Goal: Task Accomplishment & Management: Use online tool/utility

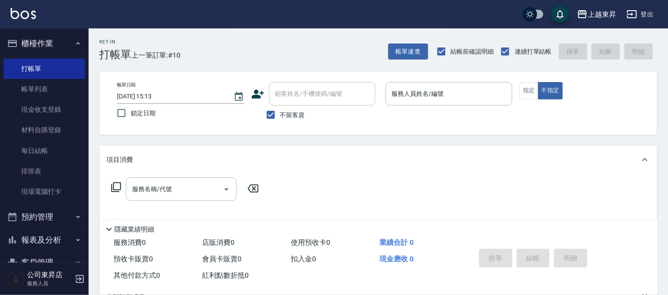
click at [410, 92] on div "服務人員姓名/編號 服務人員姓名/編號" at bounding box center [449, 94] width 127 height 24
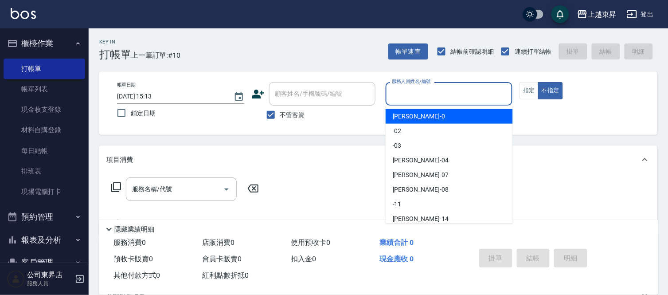
click at [397, 96] on input "服務人員姓名/編號" at bounding box center [449, 94] width 119 height 16
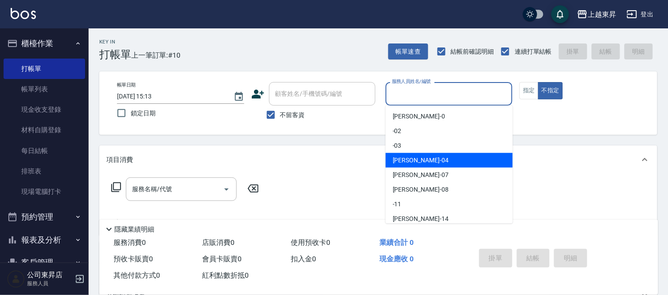
click at [423, 160] on div "[PERSON_NAME]04" at bounding box center [449, 160] width 127 height 15
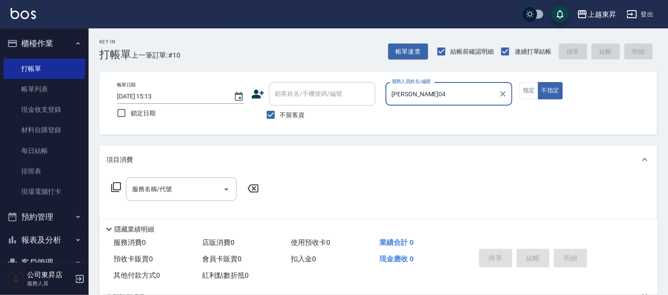
type input "[PERSON_NAME]04"
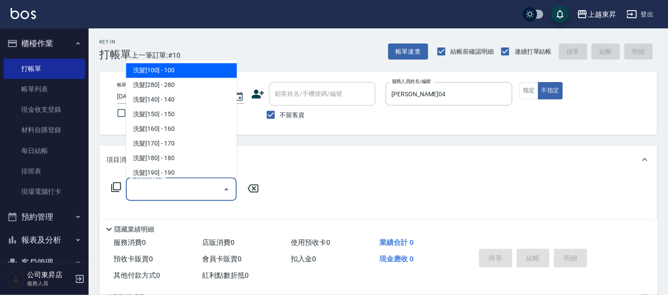
click at [145, 192] on input "服務名稱/代號" at bounding box center [175, 189] width 90 height 16
click at [159, 63] on span "洗髮[100] - 100" at bounding box center [181, 70] width 111 height 15
type input "洗髮[100](201)"
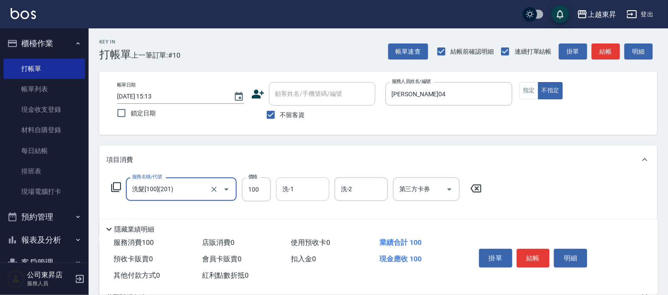
click at [305, 183] on input "洗-1" at bounding box center [302, 189] width 45 height 16
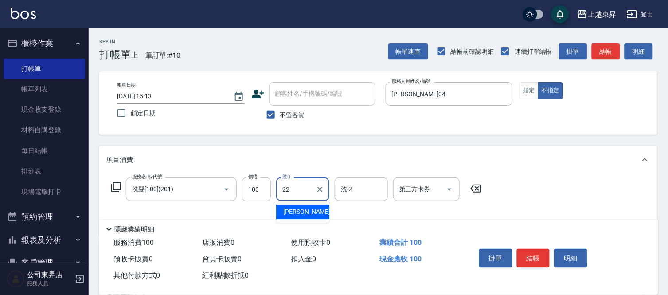
type input "[PERSON_NAME]-22"
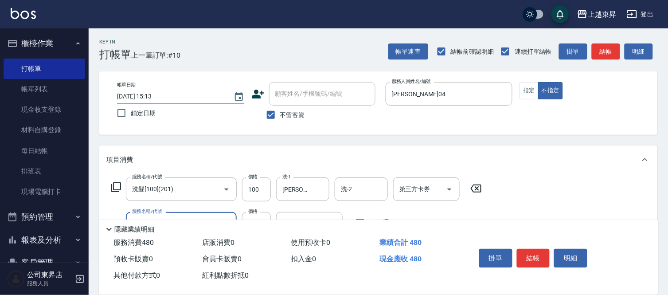
type input "剪髮(380)(404)"
click at [539, 249] on button "結帳" at bounding box center [533, 258] width 33 height 19
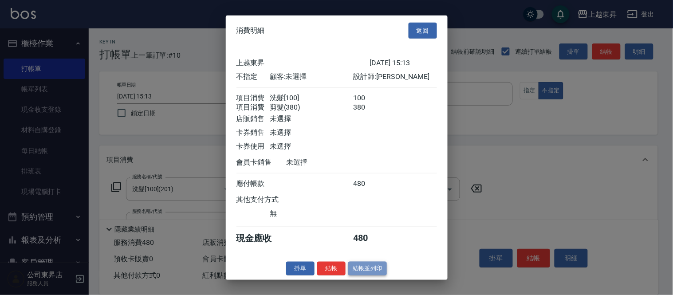
click at [357, 274] on button "結帳並列印" at bounding box center [367, 269] width 39 height 14
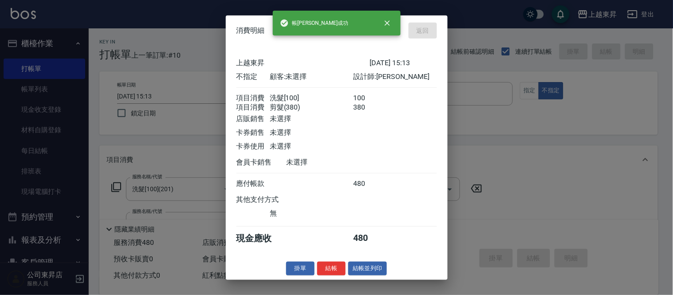
type input "[DATE] 16:04"
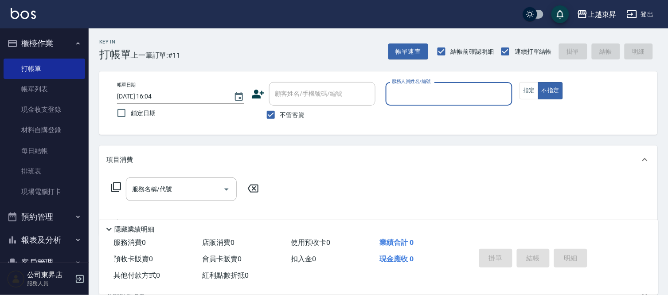
click at [413, 101] on input "服務人員姓名/編號" at bounding box center [449, 94] width 119 height 16
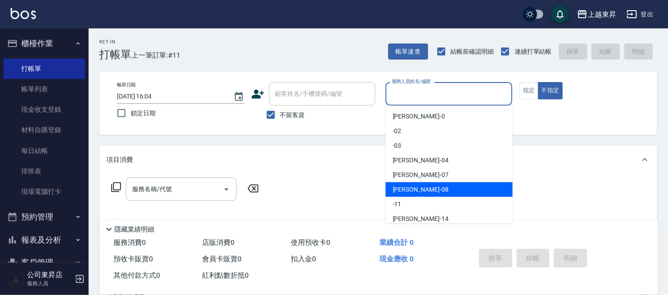
click at [422, 185] on div "[PERSON_NAME]-08" at bounding box center [449, 189] width 127 height 15
type input "[PERSON_NAME]-08"
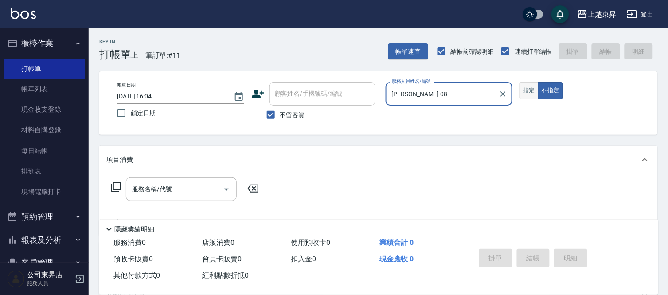
click at [529, 92] on button "指定" at bounding box center [529, 90] width 19 height 17
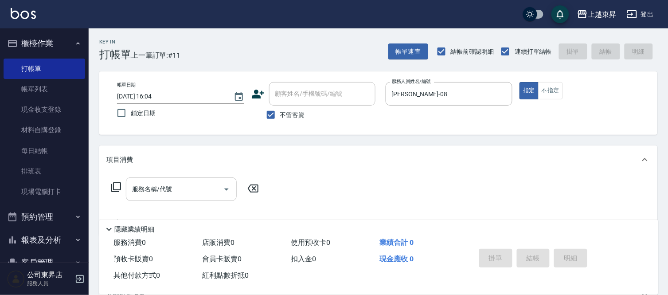
click at [215, 192] on input "服務名稱/代號" at bounding box center [175, 189] width 90 height 16
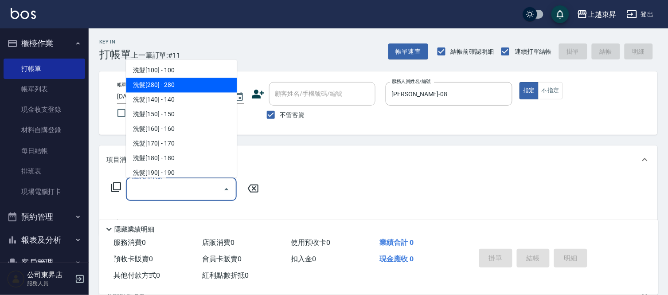
click at [173, 87] on span "洗髮[280] - 280" at bounding box center [181, 85] width 111 height 15
type input "洗髮[280](202)"
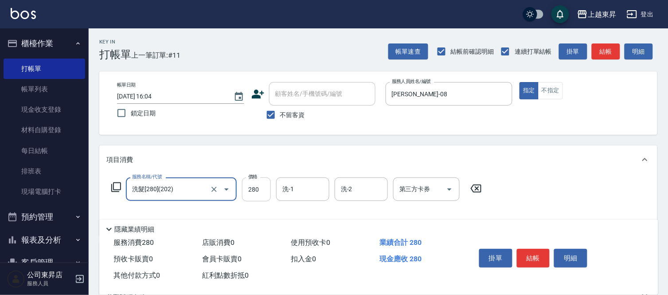
click at [247, 195] on input "280" at bounding box center [256, 189] width 29 height 24
type input "380"
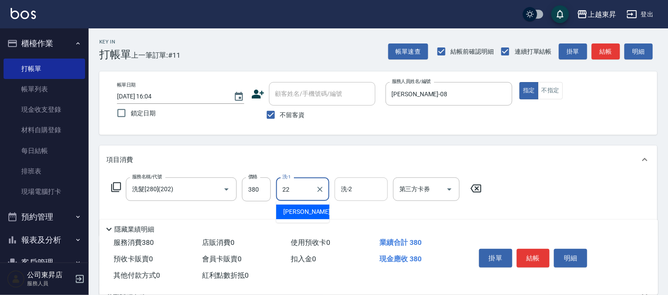
type input "[PERSON_NAME]-22"
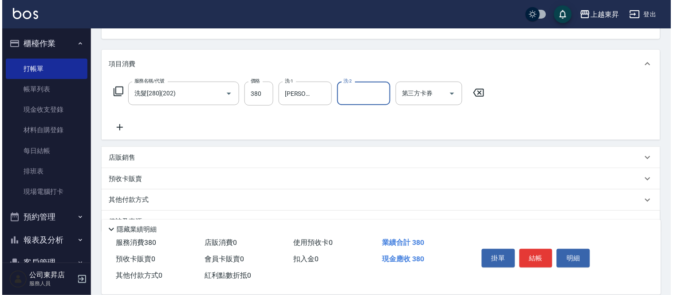
scroll to position [98, 0]
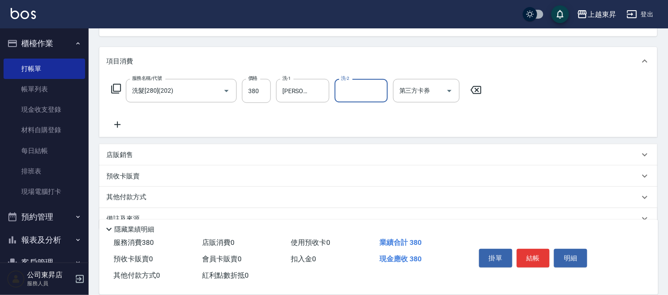
click at [117, 121] on icon at bounding box center [117, 124] width 22 height 11
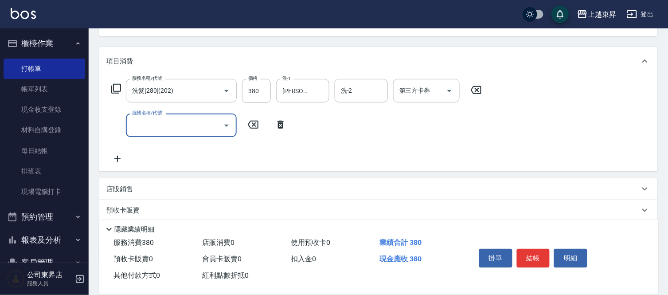
click at [116, 159] on icon at bounding box center [117, 159] width 6 height 6
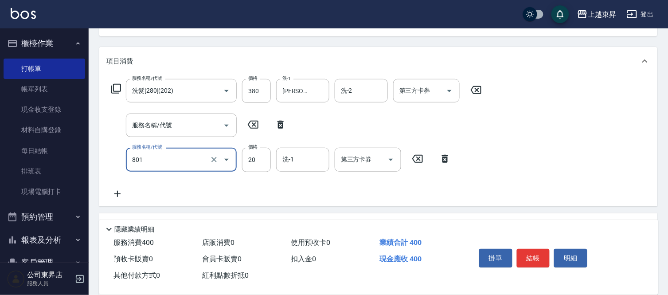
type input "潤絲(801)"
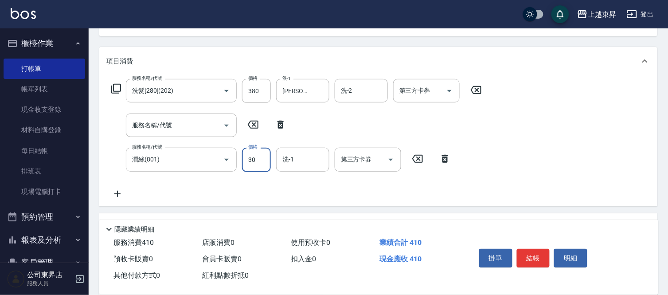
type input "30"
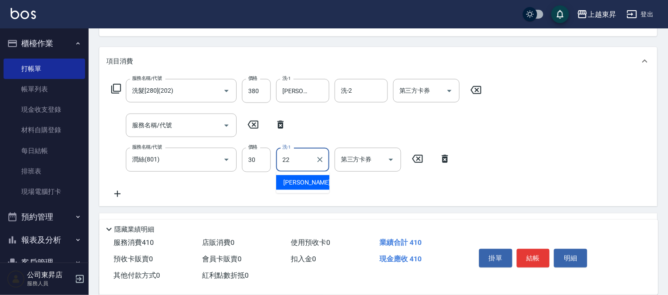
type input "[PERSON_NAME]-22"
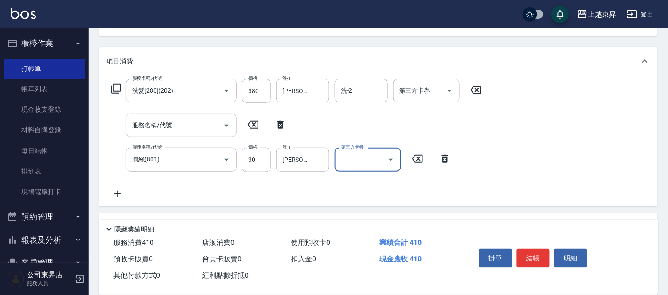
click at [207, 120] on input "服務名稱/代號" at bounding box center [175, 126] width 90 height 16
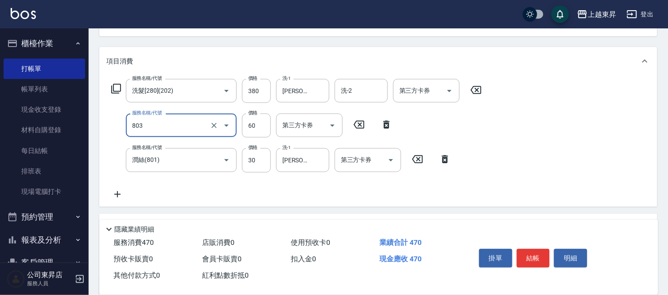
type input "吹捲(803)"
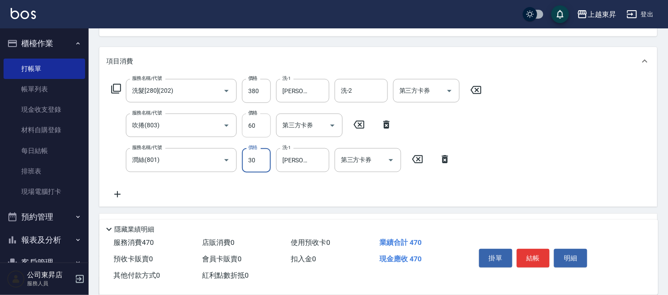
click at [249, 130] on input "60" at bounding box center [256, 126] width 29 height 24
type input "100"
click at [544, 254] on button "結帳" at bounding box center [533, 258] width 33 height 19
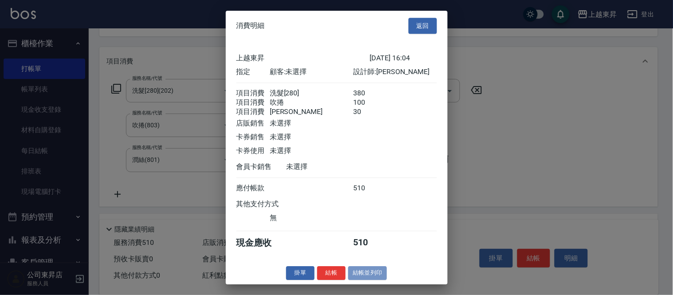
click at [362, 280] on button "結帳並列印" at bounding box center [367, 273] width 39 height 14
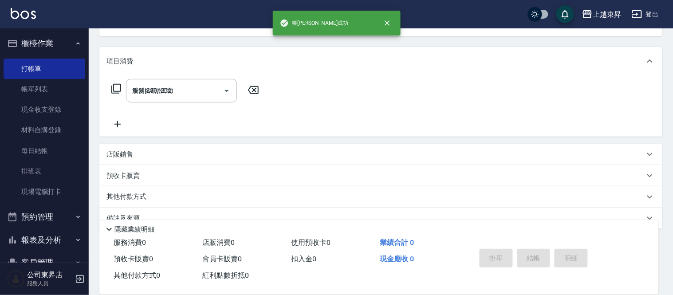
type input "[DATE] 16:14"
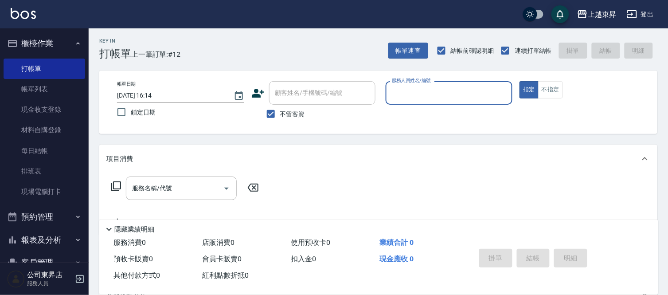
scroll to position [0, 0]
click at [272, 114] on input "不留客資" at bounding box center [271, 115] width 19 height 19
checkbox input "false"
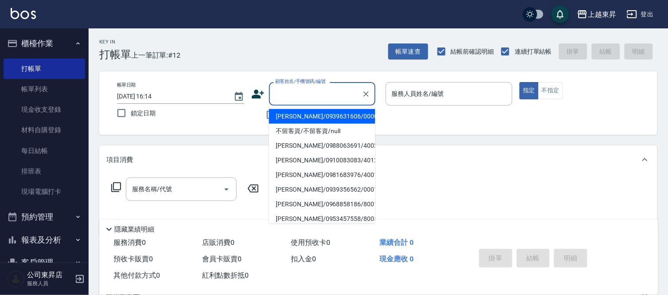
click at [284, 94] on input "顧客姓名/手機號碼/編號" at bounding box center [315, 94] width 85 height 16
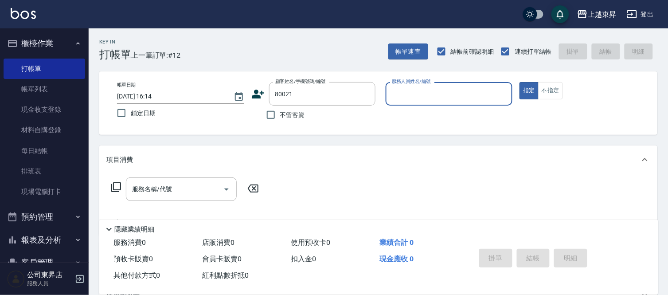
type input "[PERSON_NAME]/0928528779/80021"
type input "[PERSON_NAME]-08"
click at [204, 191] on input "服務名稱/代號" at bounding box center [175, 189] width 90 height 16
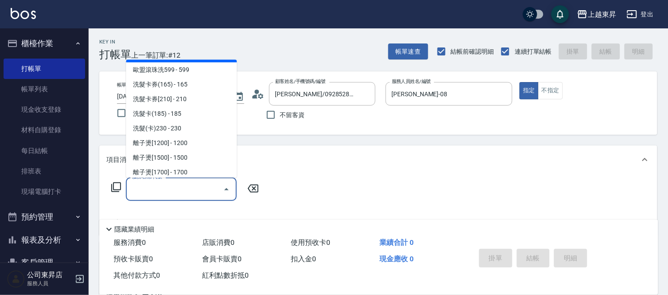
scroll to position [246, 0]
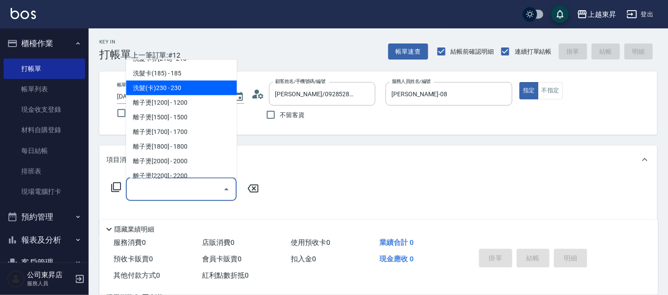
click at [181, 87] on span "洗髮(卡)230 - 230" at bounding box center [181, 88] width 111 height 15
type input "洗髮(卡)230(224)"
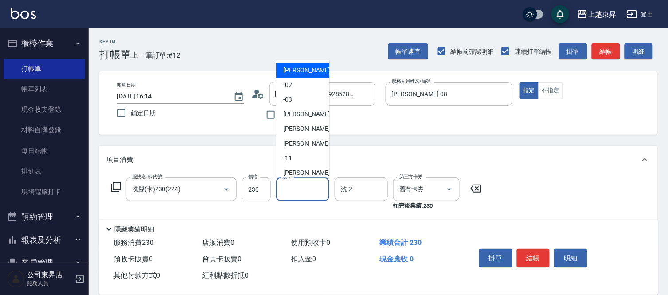
drag, startPoint x: 302, startPoint y: 192, endPoint x: 304, endPoint y: 154, distance: 38.2
click at [302, 192] on input "洗-1" at bounding box center [302, 189] width 45 height 16
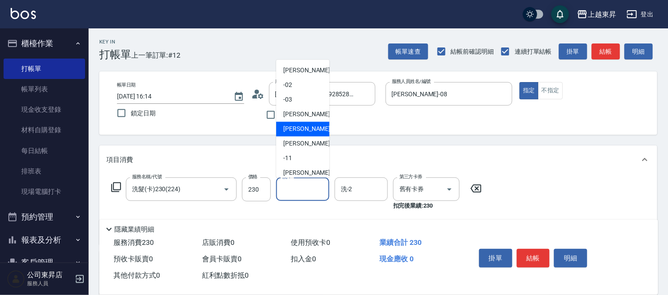
scroll to position [137, 0]
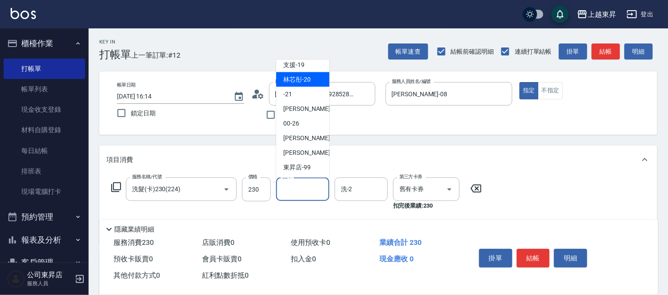
click at [297, 79] on span "林芯彤 -20" at bounding box center [296, 79] width 27 height 9
type input "林芯彤-20"
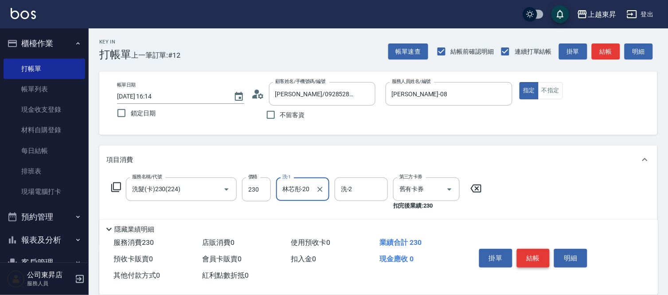
click at [524, 249] on button "結帳" at bounding box center [533, 258] width 33 height 19
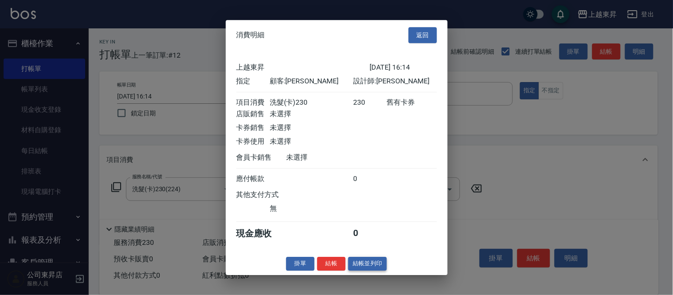
click at [363, 269] on button "結帳並列印" at bounding box center [367, 264] width 39 height 14
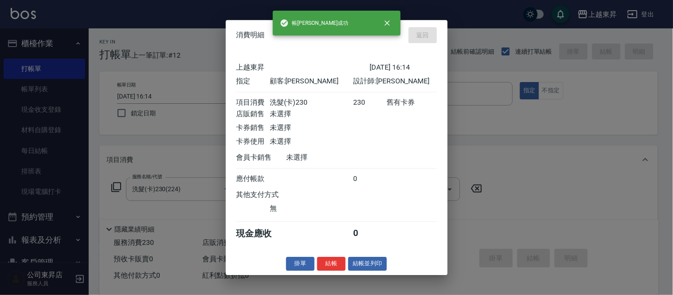
type input "[DATE] 16:15"
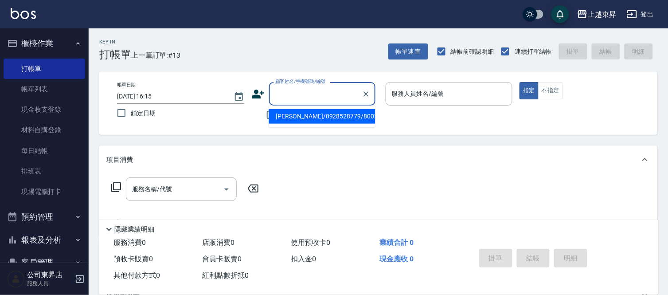
click at [293, 93] on input "顧客姓名/手機號碼/編號" at bounding box center [315, 94] width 85 height 16
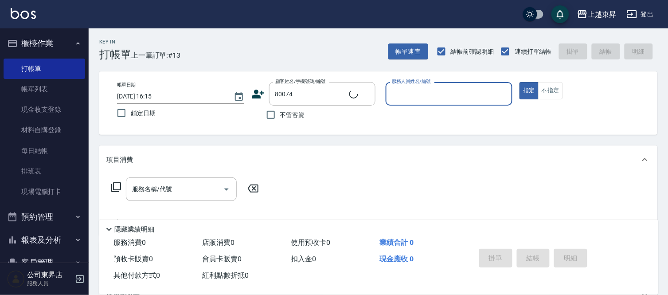
type input "[PERSON_NAME]/0920465779/80074"
type input "[PERSON_NAME]-08"
click at [194, 188] on input "服務名稱/代號" at bounding box center [175, 189] width 90 height 16
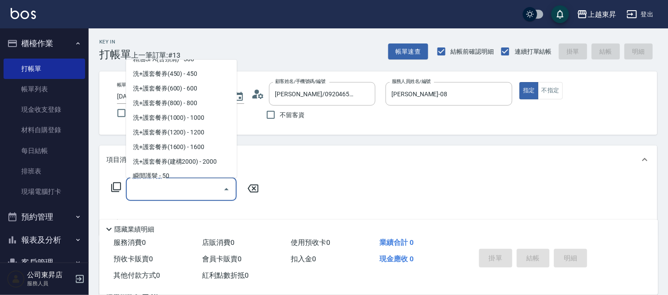
scroll to position [1281, 0]
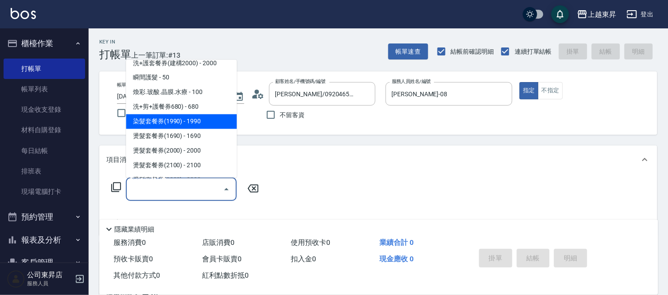
click at [140, 118] on span "染髮套餐券(1990) - 1990" at bounding box center [181, 121] width 111 height 15
type input "染髮套餐券(1990)(621)"
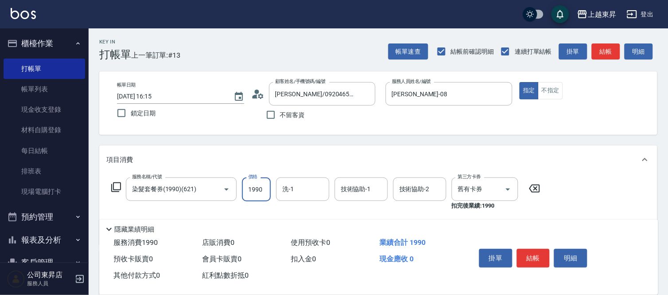
click at [259, 190] on input "1990" at bounding box center [256, 189] width 29 height 24
type input "2100"
click at [295, 193] on input "洗-1" at bounding box center [302, 189] width 45 height 16
type input "林芯彤-20"
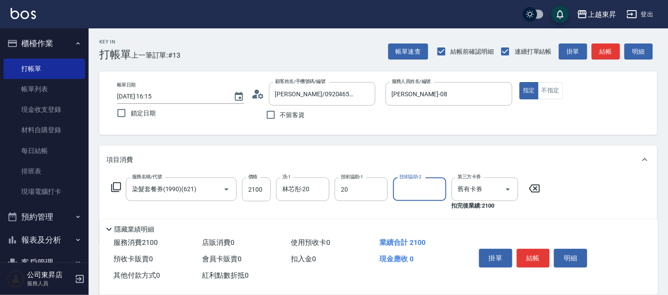
type input "林芯彤-20"
click at [533, 254] on button "結帳" at bounding box center [533, 258] width 33 height 19
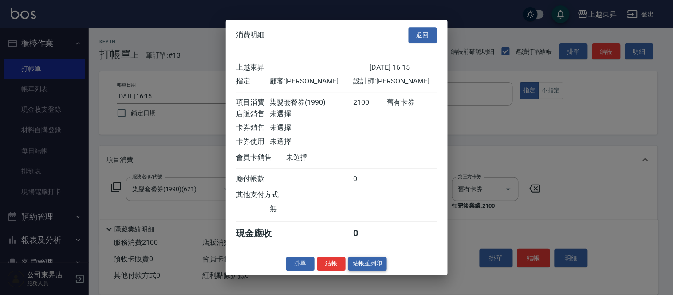
click at [372, 265] on button "結帳並列印" at bounding box center [367, 264] width 39 height 14
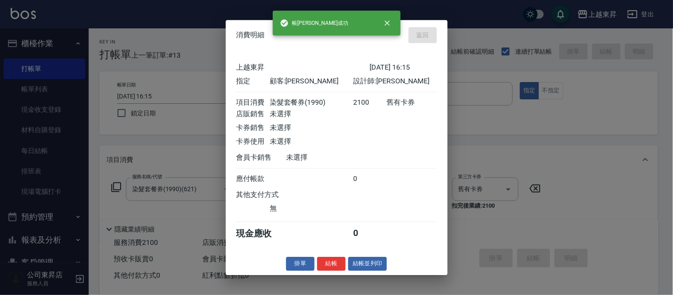
type input "[DATE] 16:16"
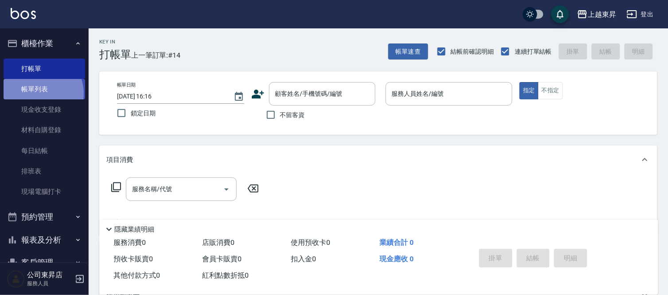
click at [38, 94] on link "帳單列表" at bounding box center [45, 89] width 82 height 20
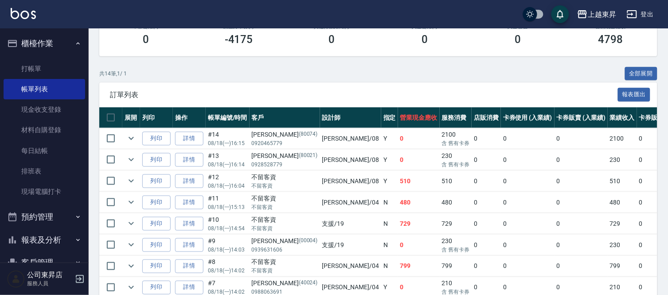
scroll to position [144, 0]
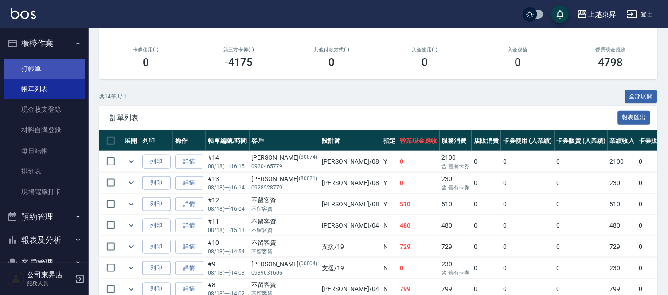
click at [38, 77] on link "打帳單" at bounding box center [45, 69] width 82 height 20
